Goal: Information Seeking & Learning: Learn about a topic

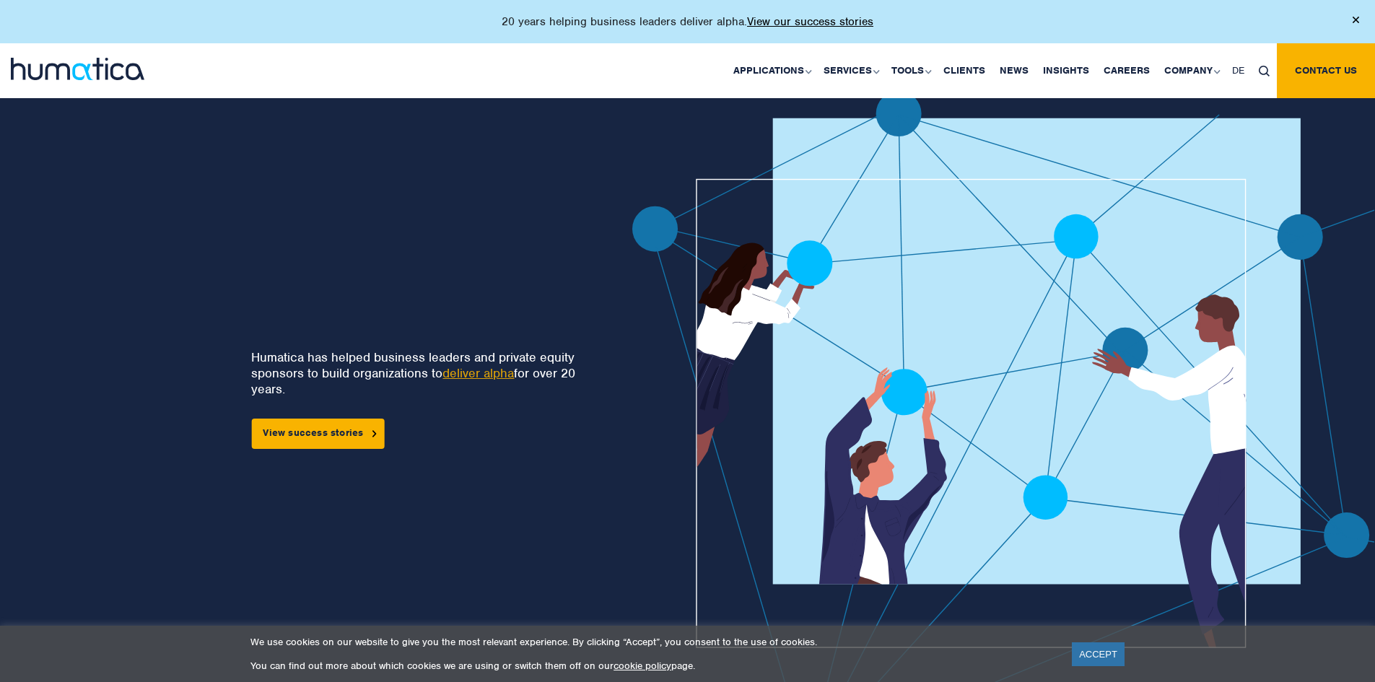
drag, startPoint x: 387, startPoint y: 108, endPoint x: 356, endPoint y: 53, distance: 63.0
click at [387, 108] on div "Humatica has helped business leaders and private equity sponsors to build organ…" at bounding box center [285, 437] width 478 height 692
click at [475, 375] on link "deliver alpha" at bounding box center [478, 373] width 71 height 16
click at [333, 429] on link "View success stories" at bounding box center [317, 434] width 133 height 30
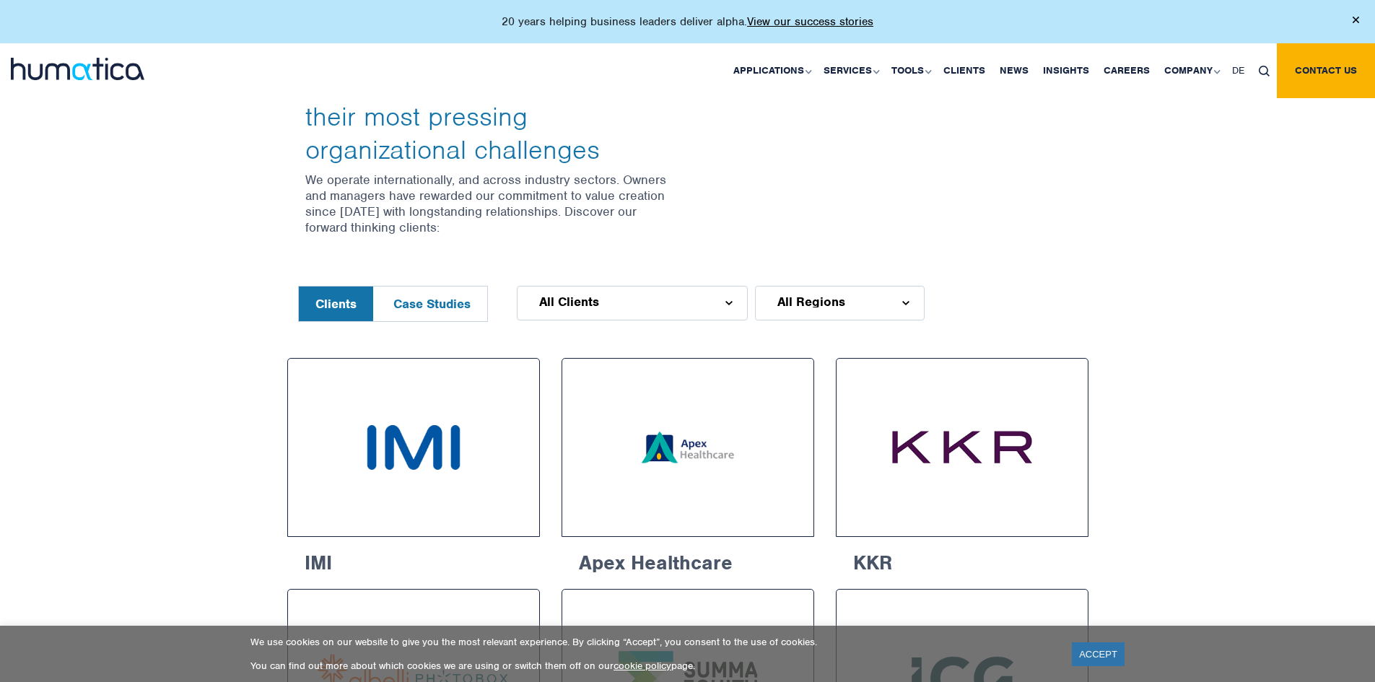
scroll to position [505, 0]
click at [598, 292] on div "All Clients" at bounding box center [632, 301] width 231 height 35
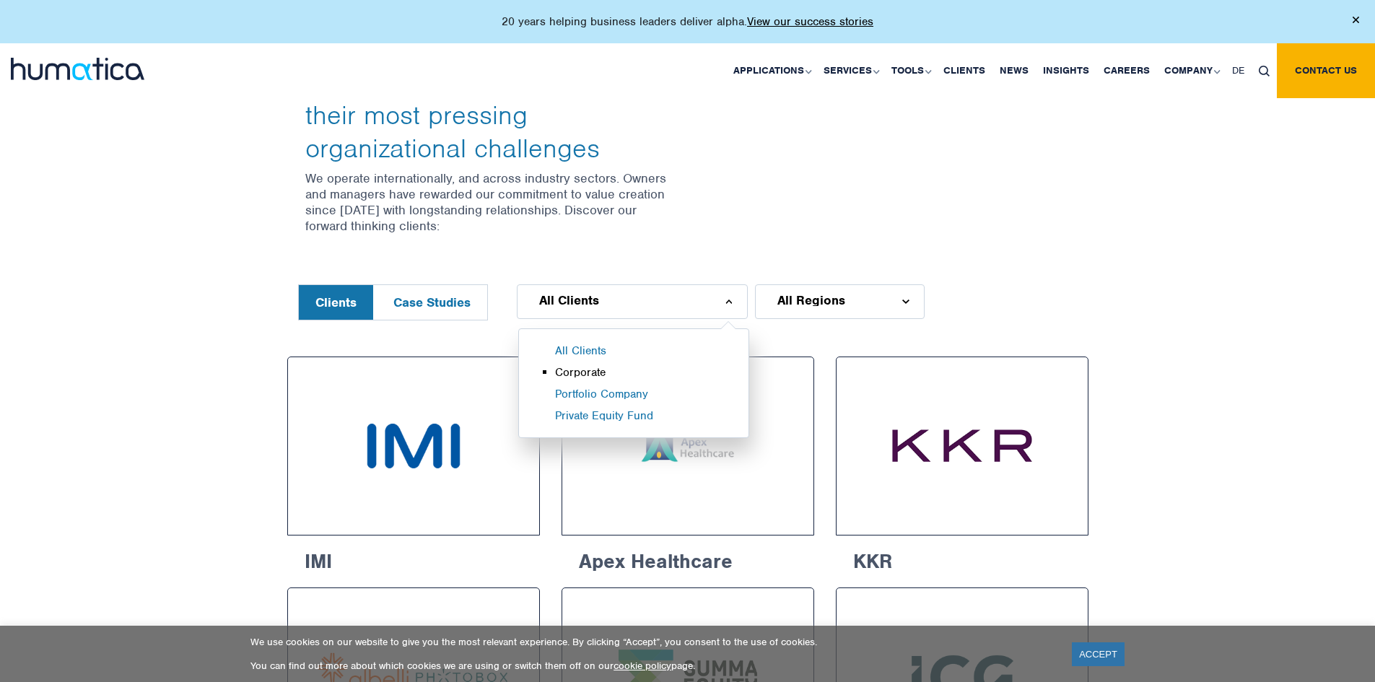
click at [567, 371] on li "Corporate" at bounding box center [652, 376] width 194 height 22
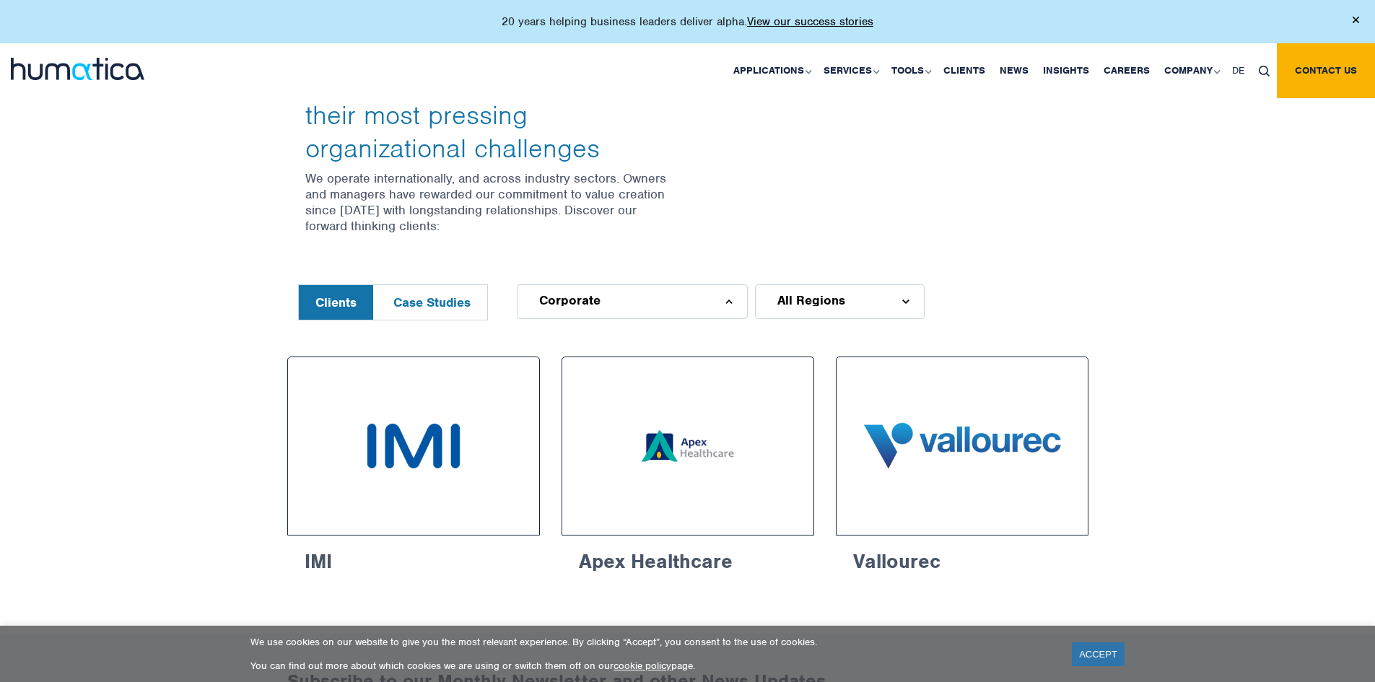
click at [609, 301] on div "Corporate" at bounding box center [632, 301] width 231 height 35
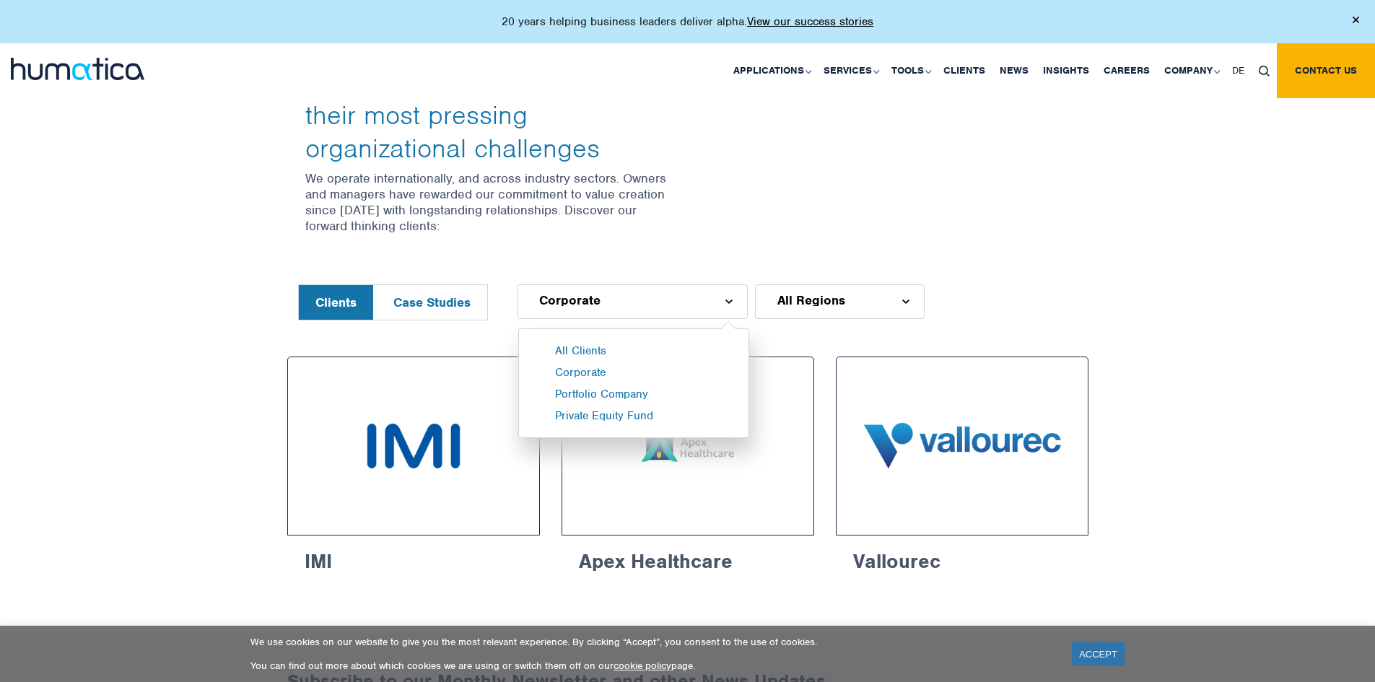
click at [817, 308] on div "All Regions" at bounding box center [840, 301] width 170 height 35
click at [784, 375] on li "Asia" at bounding box center [883, 376] width 215 height 22
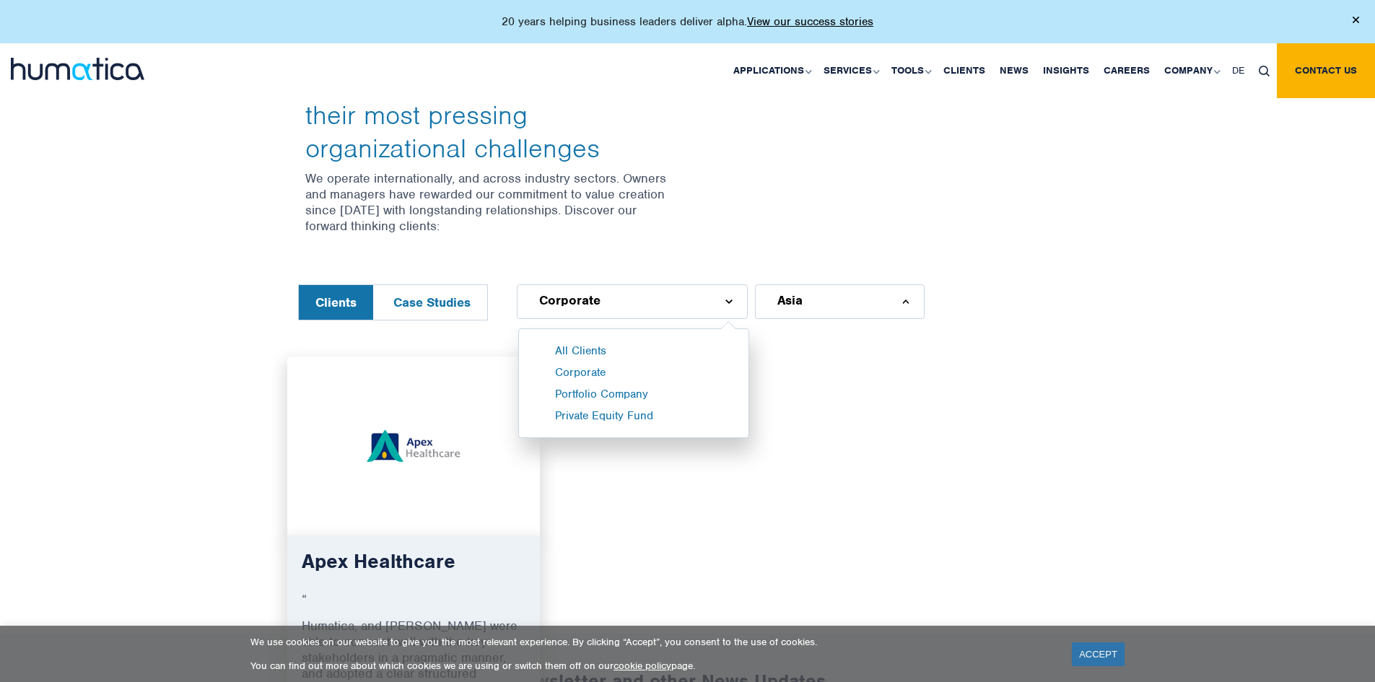
click at [428, 443] on img at bounding box center [414, 446] width 126 height 126
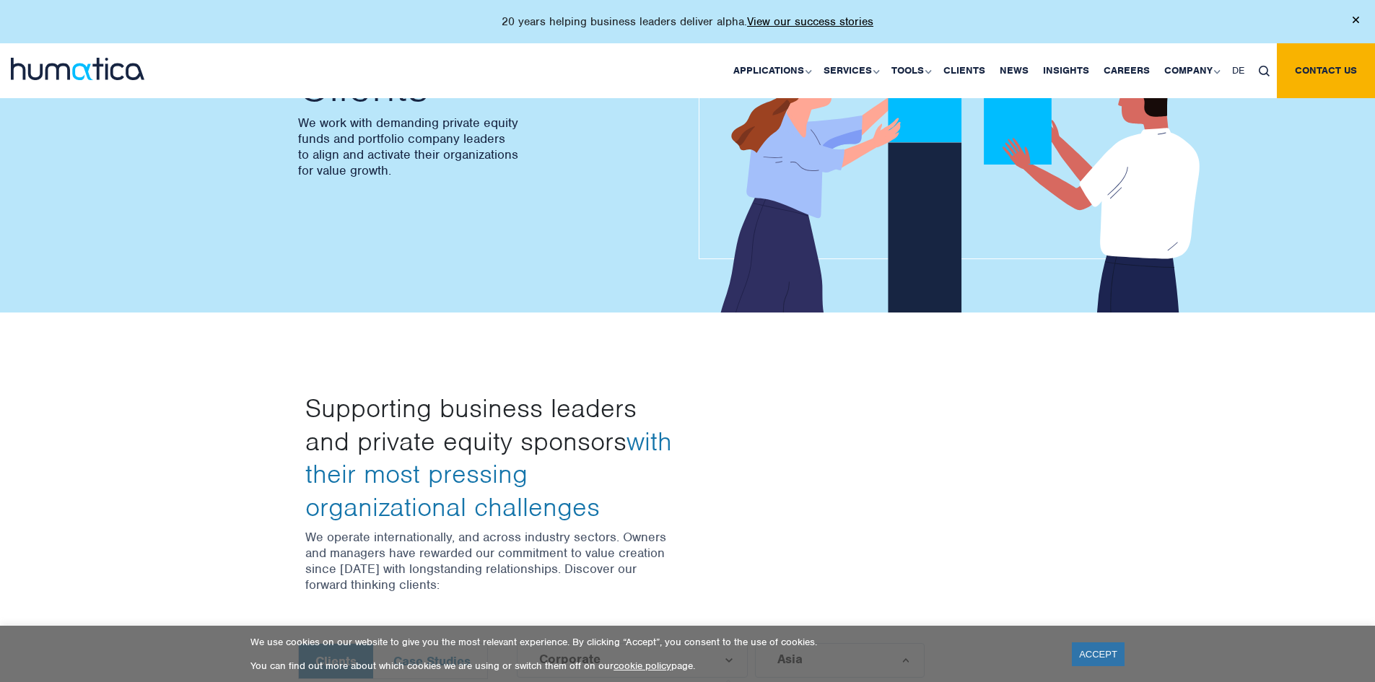
scroll to position [72, 0]
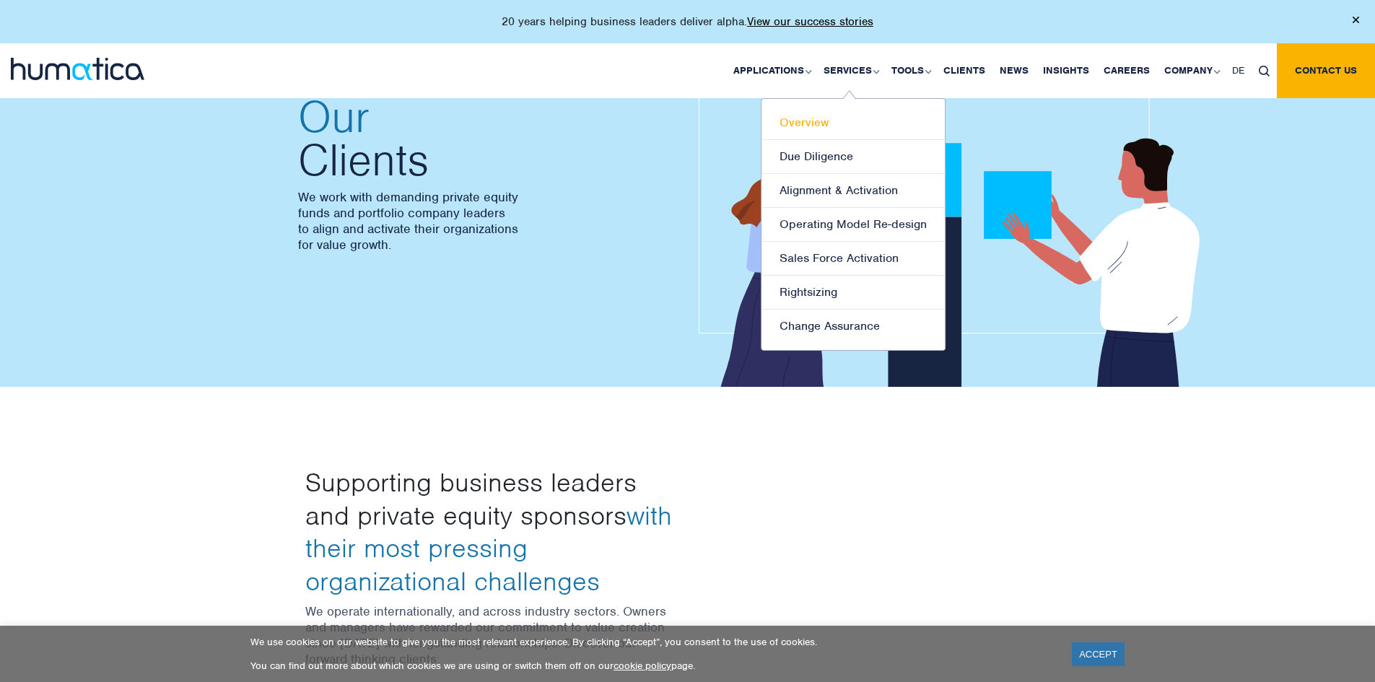
click at [832, 118] on link "Overview" at bounding box center [853, 123] width 183 height 34
